Goal: Task Accomplishment & Management: Manage account settings

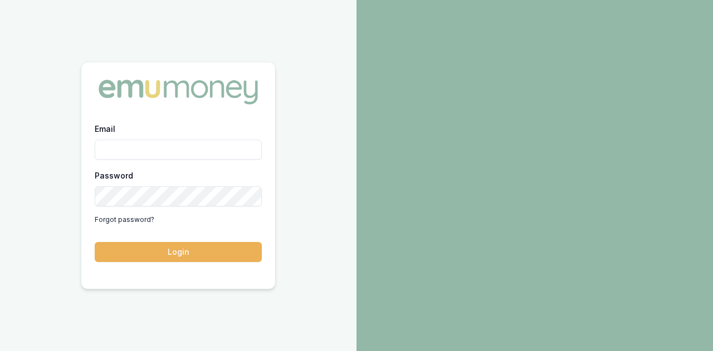
click at [118, 153] on input "Email" at bounding box center [178, 150] width 167 height 20
type input "evette.abdo@emumoney.com.au"
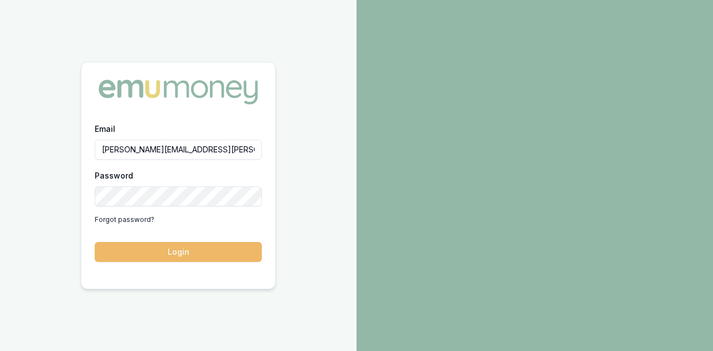
click at [200, 246] on button "Login" at bounding box center [178, 252] width 167 height 20
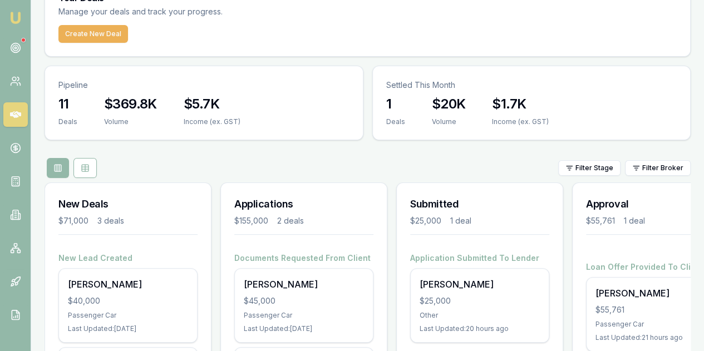
scroll to position [167, 0]
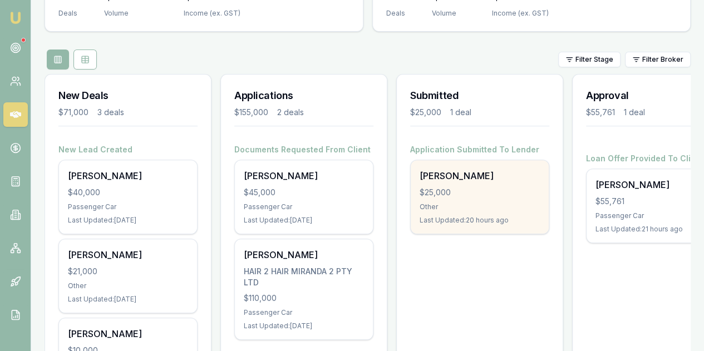
click at [483, 160] on div "[PERSON_NAME] $25,000 Other Last Updated: 20 hours ago" at bounding box center [480, 196] width 138 height 73
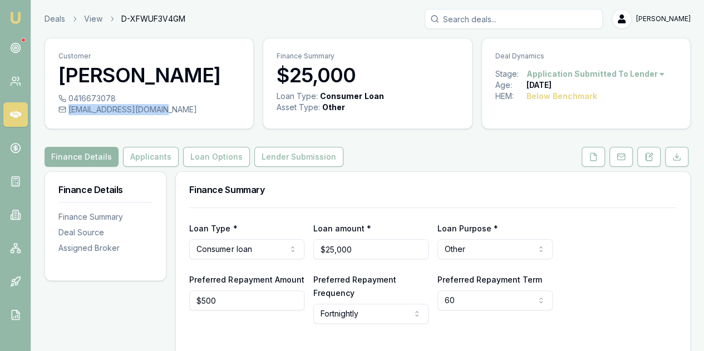
drag, startPoint x: 68, startPoint y: 107, endPoint x: 173, endPoint y: 115, distance: 105.5
click at [173, 115] on div "johnduong500@gmail.com" at bounding box center [148, 109] width 181 height 11
copy div "johnduong500@gmail.com"
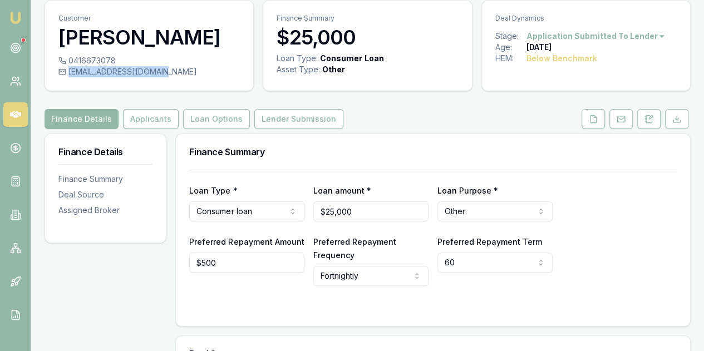
scroll to position [56, 0]
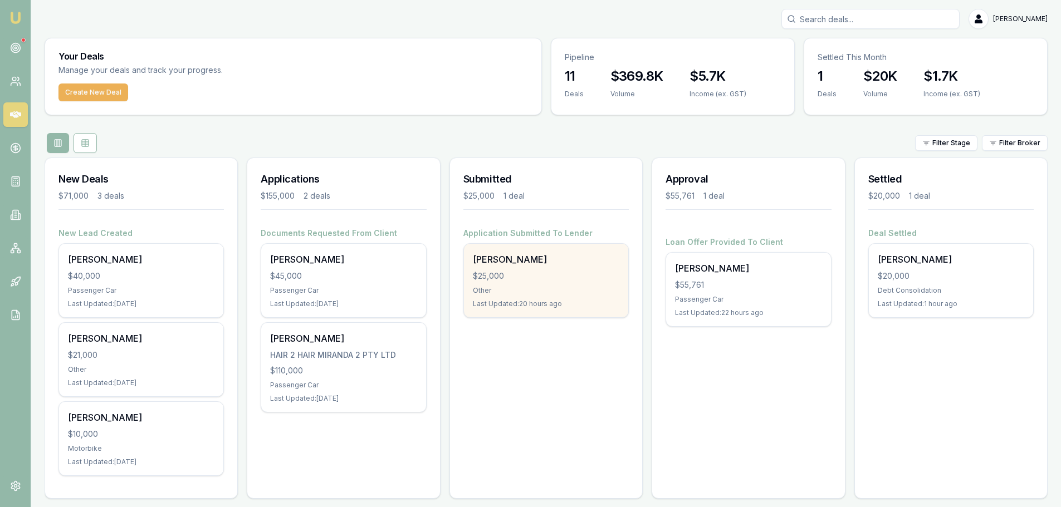
click at [526, 282] on div "[PERSON_NAME] $25,000 Other Last Updated: 20 hours ago" at bounding box center [546, 280] width 164 height 73
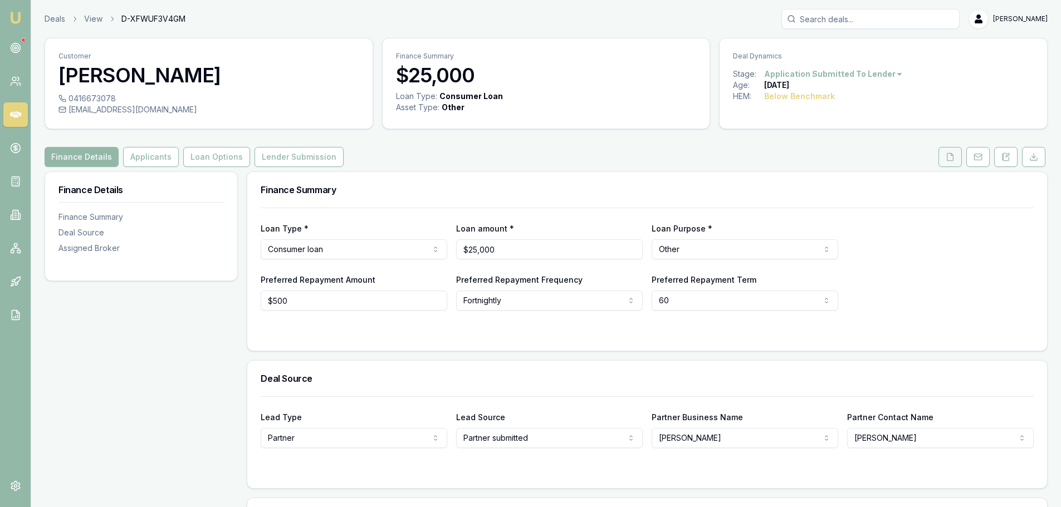
click at [944, 159] on button at bounding box center [949, 157] width 23 height 20
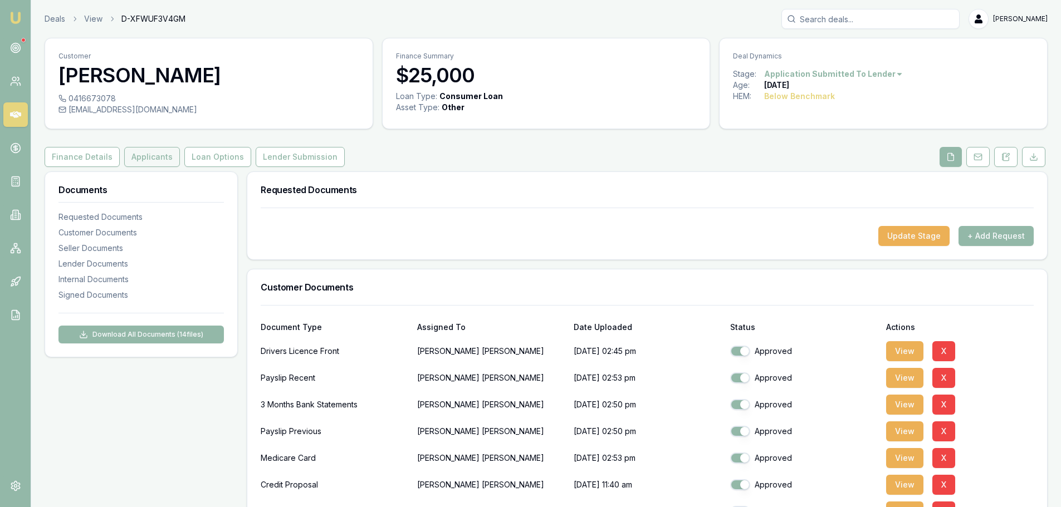
click at [135, 158] on button "Applicants" at bounding box center [152, 157] width 56 height 20
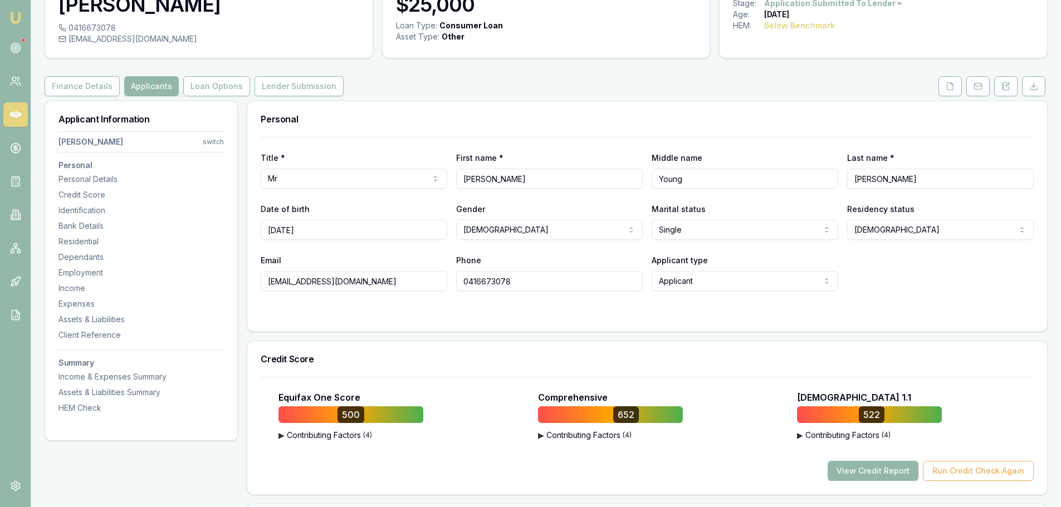
scroll to position [223, 0]
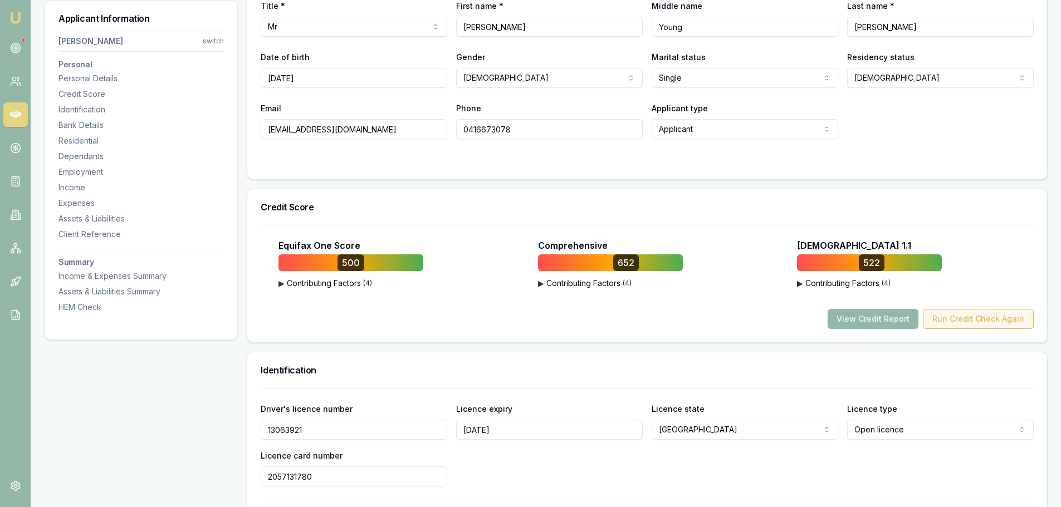
click at [970, 321] on button "Run Credit Check Again" at bounding box center [978, 319] width 111 height 20
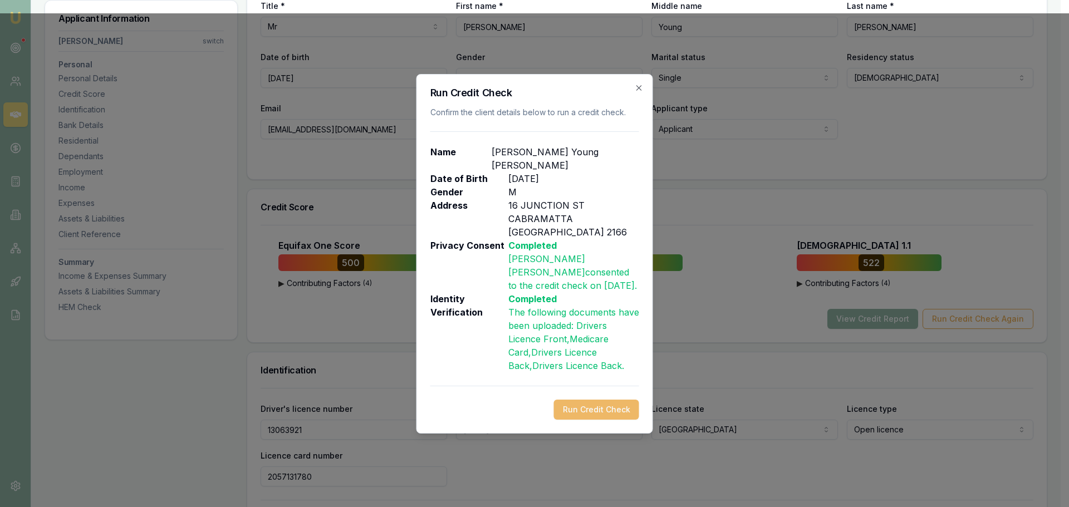
click at [587, 400] on button "Run Credit Check" at bounding box center [596, 410] width 85 height 20
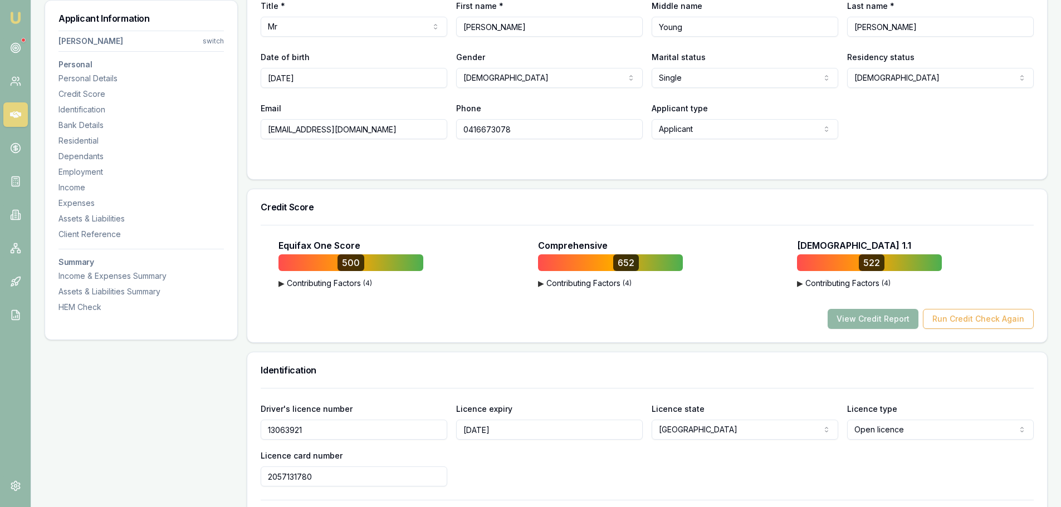
click at [866, 323] on button "View Credit Report" at bounding box center [872, 319] width 91 height 20
click at [863, 319] on button "View Credit Report" at bounding box center [872, 319] width 91 height 20
click at [879, 284] on body "Emu Broker Deals View D-XFWUF3V4GM [PERSON_NAME] Toggle Menu Customer [PERSON_N…" at bounding box center [530, 30] width 1061 height 507
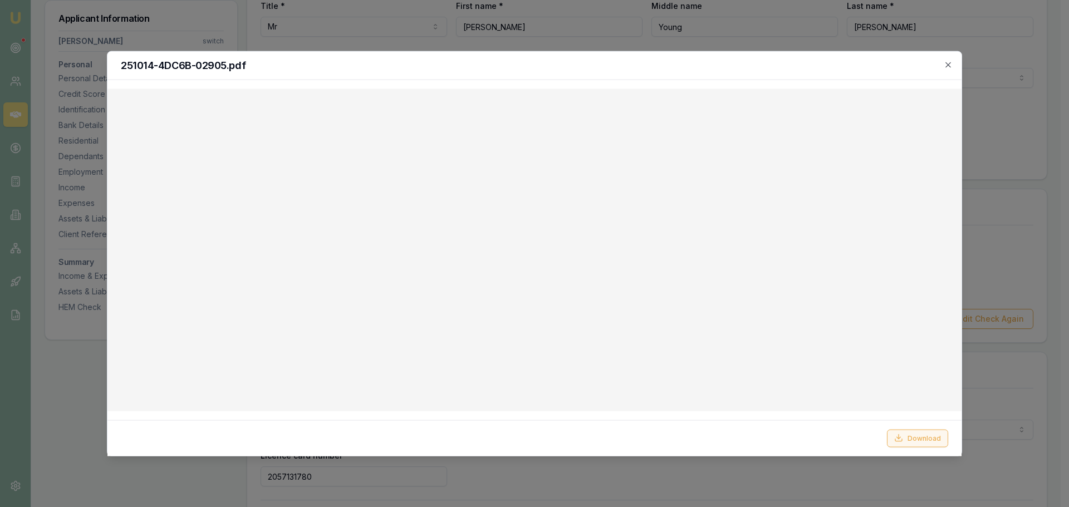
click at [923, 438] on button "Download" at bounding box center [917, 438] width 61 height 18
click at [948, 67] on icon "button" at bounding box center [948, 64] width 9 height 9
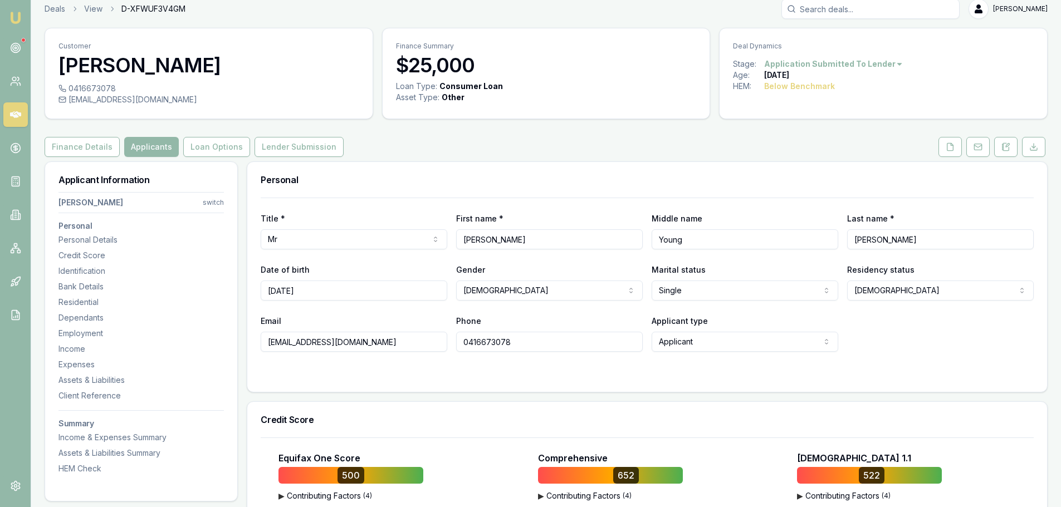
scroll to position [0, 0]
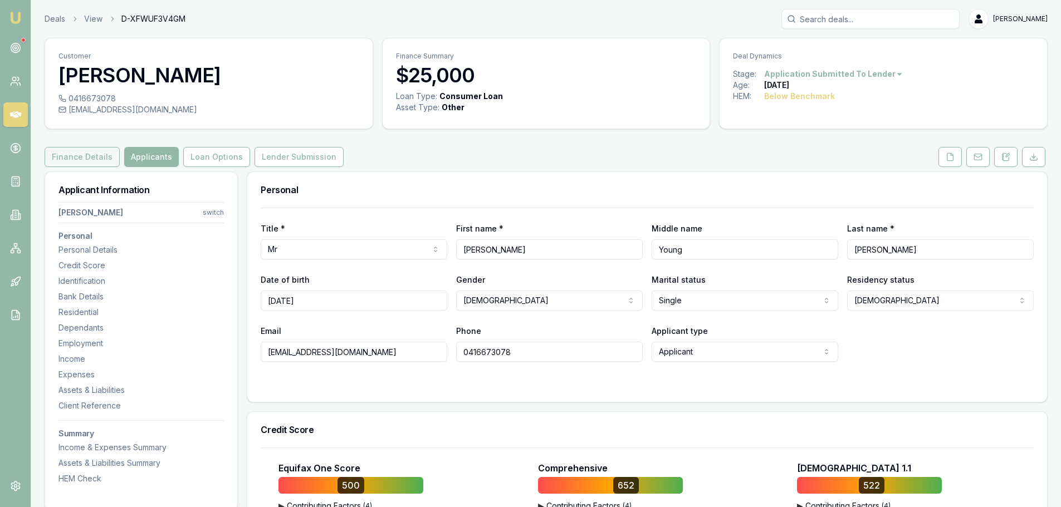
click at [72, 157] on button "Finance Details" at bounding box center [82, 157] width 75 height 20
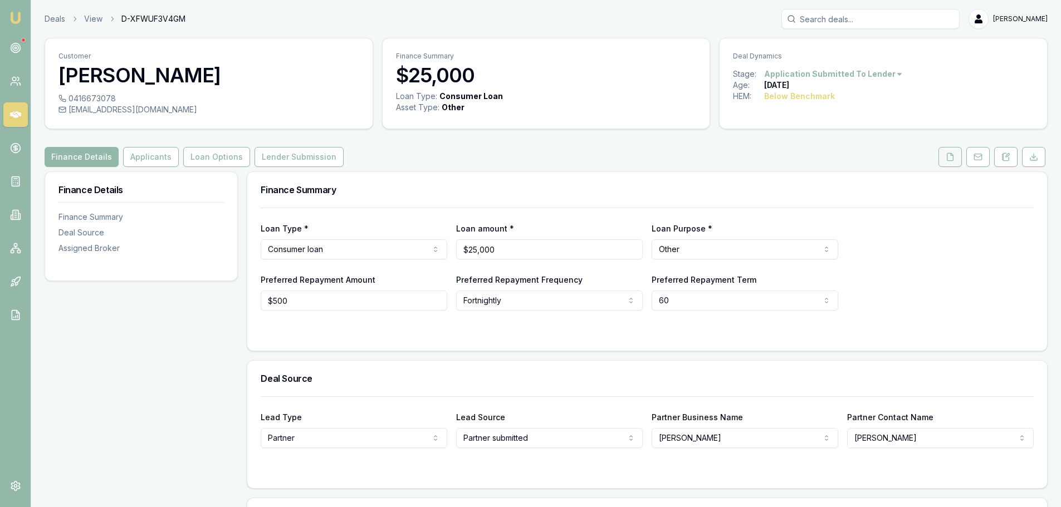
click at [947, 156] on icon at bounding box center [950, 156] width 6 height 7
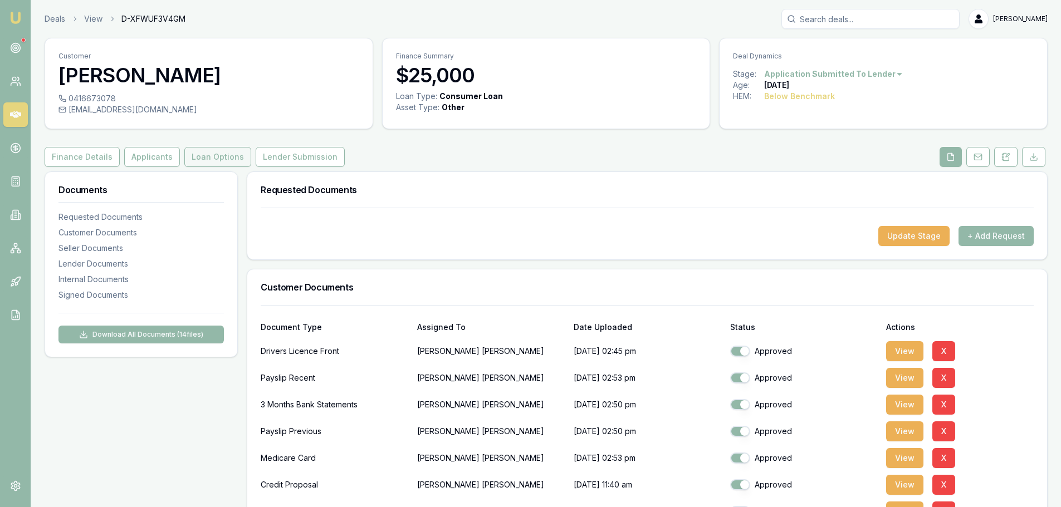
checkbox input "false"
click at [914, 238] on button "Update Stage" at bounding box center [913, 236] width 71 height 20
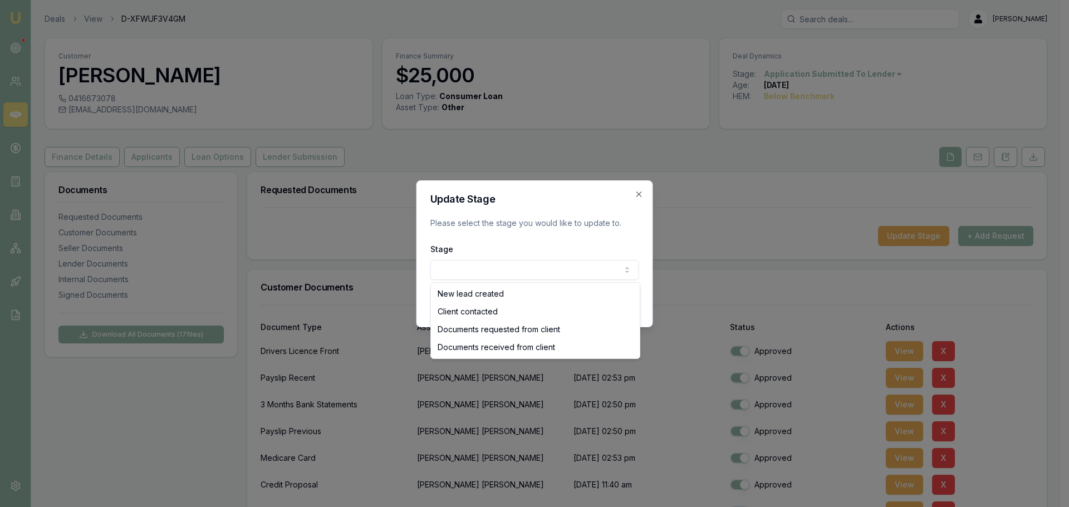
click at [466, 261] on body "Emu Broker Deals View D-XFWUF3V4GM [PERSON_NAME] Toggle Menu Customer [PERSON_N…" at bounding box center [530, 253] width 1061 height 507
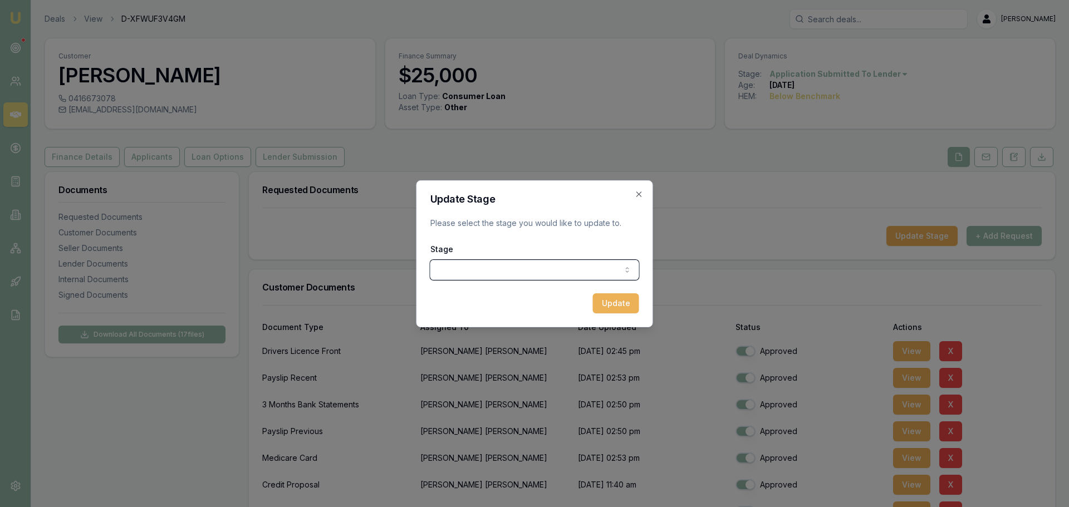
click at [762, 220] on div at bounding box center [534, 253] width 1069 height 507
click at [635, 192] on icon "button" at bounding box center [634, 194] width 9 height 9
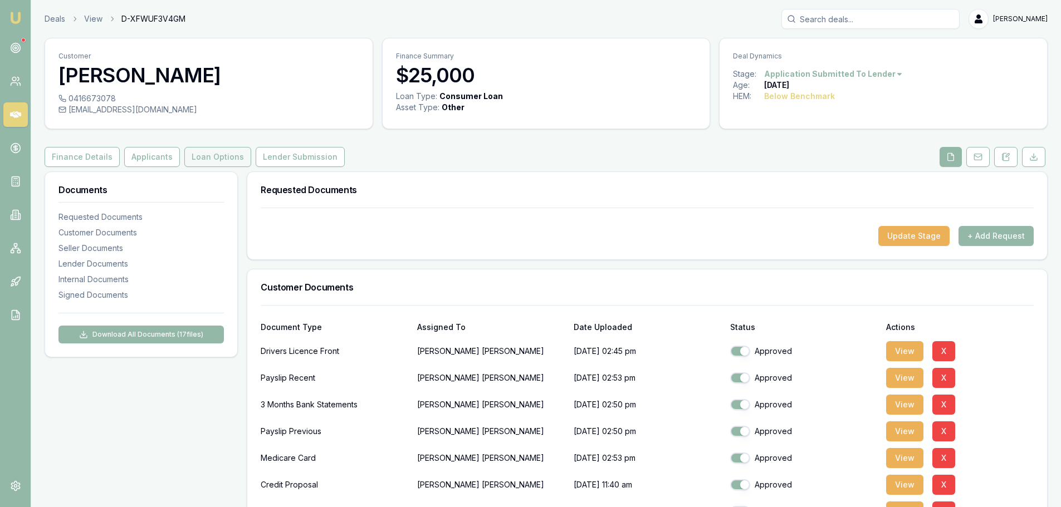
click at [218, 156] on button "Loan Options" at bounding box center [217, 157] width 67 height 20
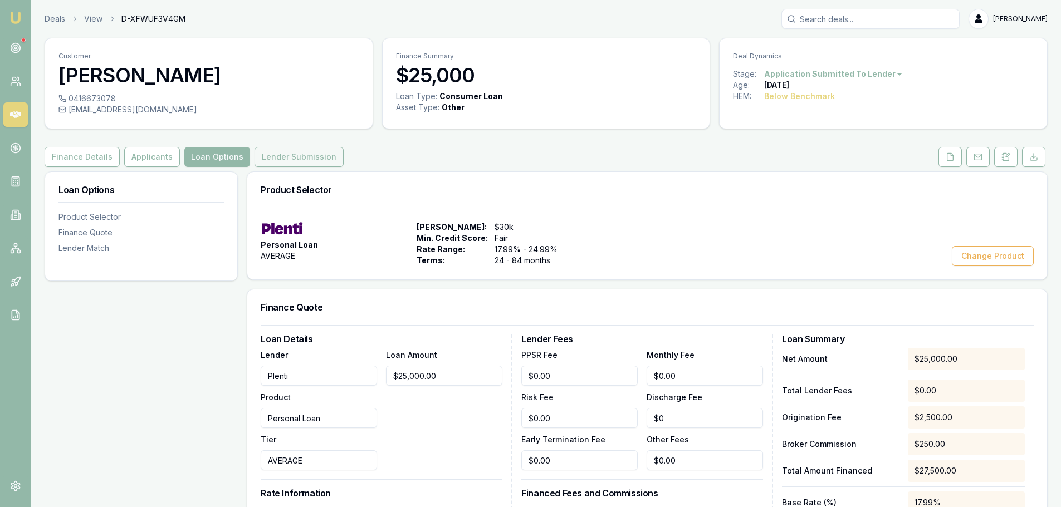
click at [305, 154] on button "Lender Submission" at bounding box center [298, 157] width 89 height 20
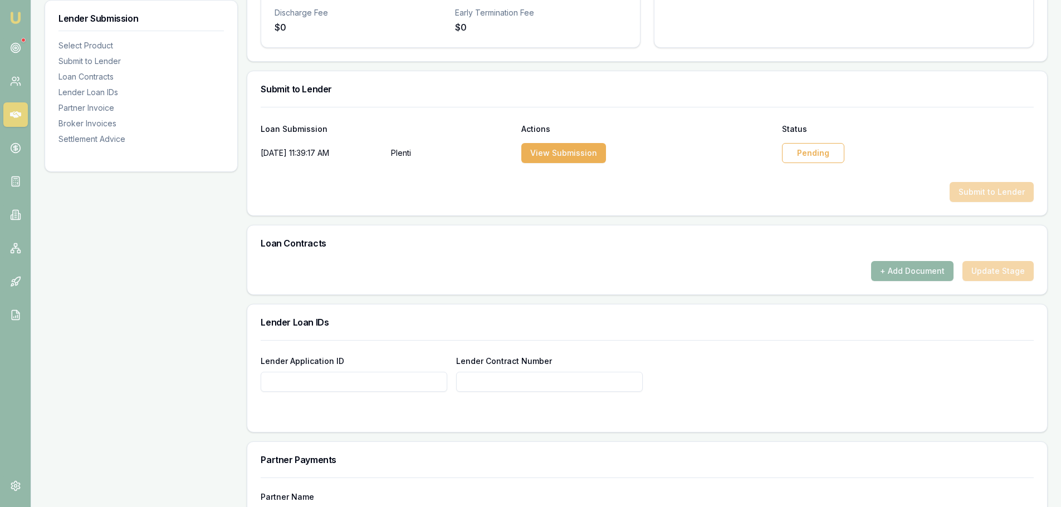
scroll to position [501, 0]
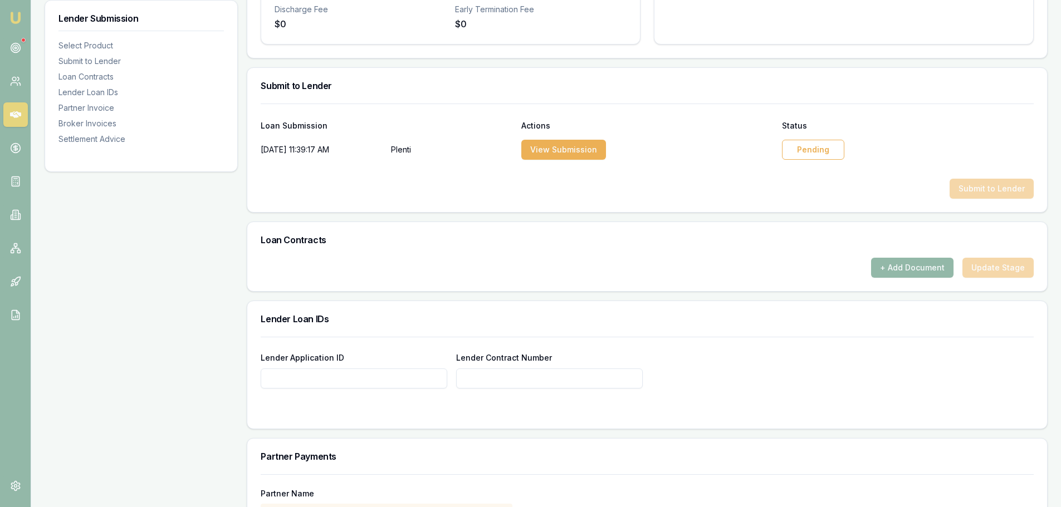
click at [813, 153] on div "Pending" at bounding box center [813, 150] width 62 height 20
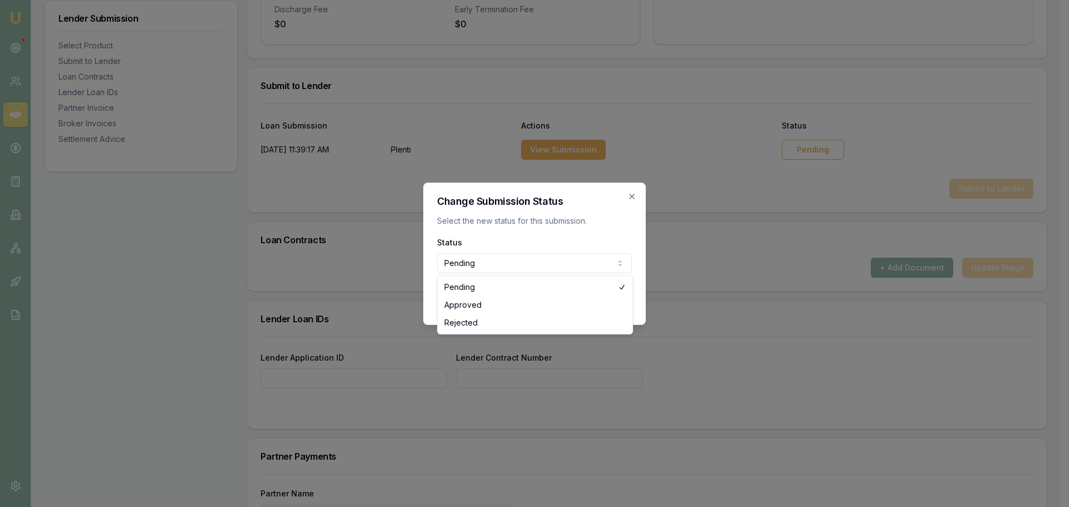
select select "REJECTED"
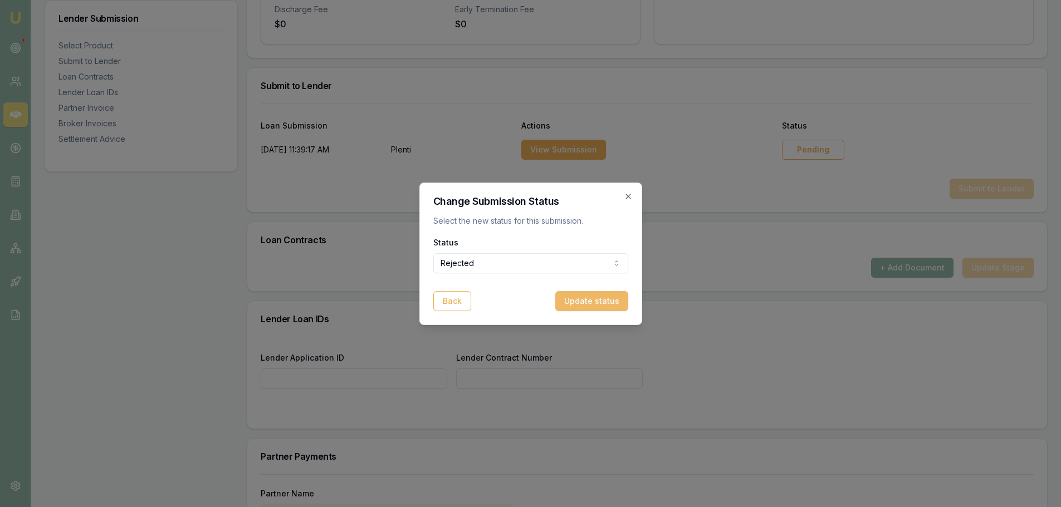
click at [582, 301] on button "Update status" at bounding box center [591, 301] width 73 height 20
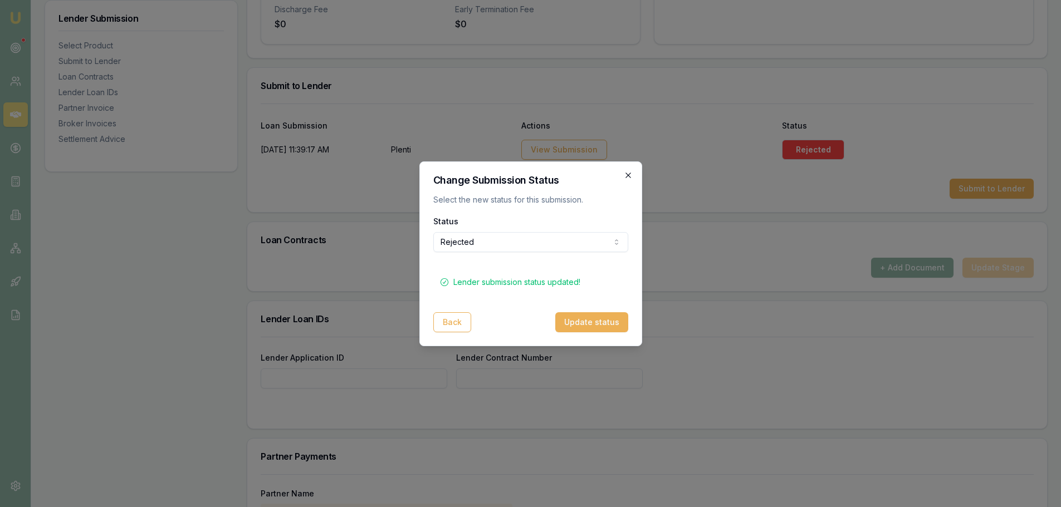
click at [624, 175] on icon "button" at bounding box center [628, 175] width 9 height 9
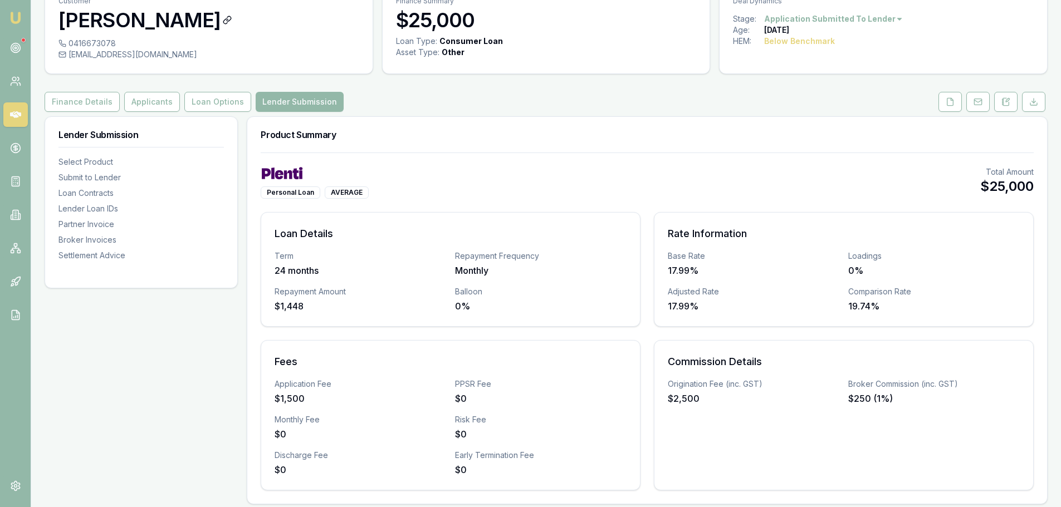
scroll to position [0, 0]
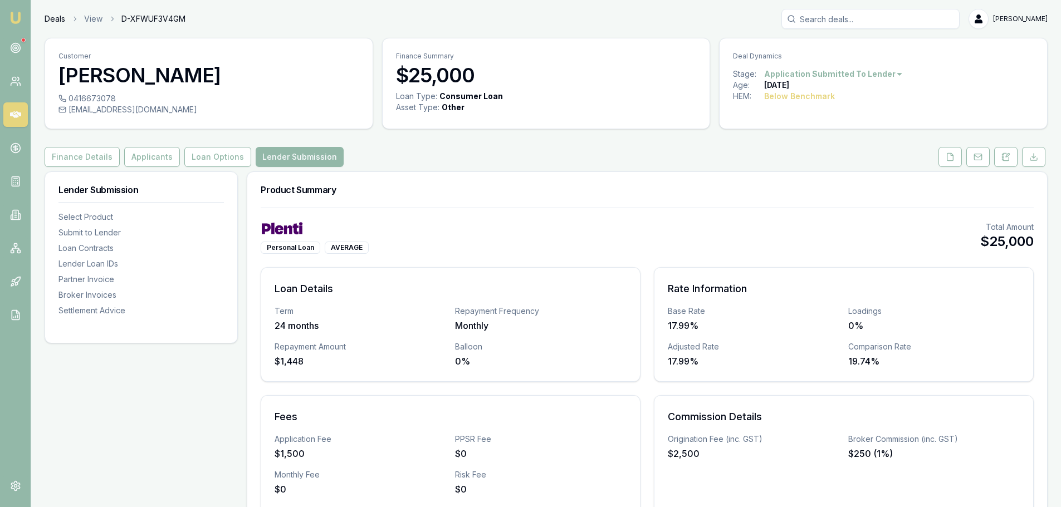
click at [48, 17] on link "Deals" at bounding box center [55, 18] width 21 height 11
